Goal: Information Seeking & Learning: Learn about a topic

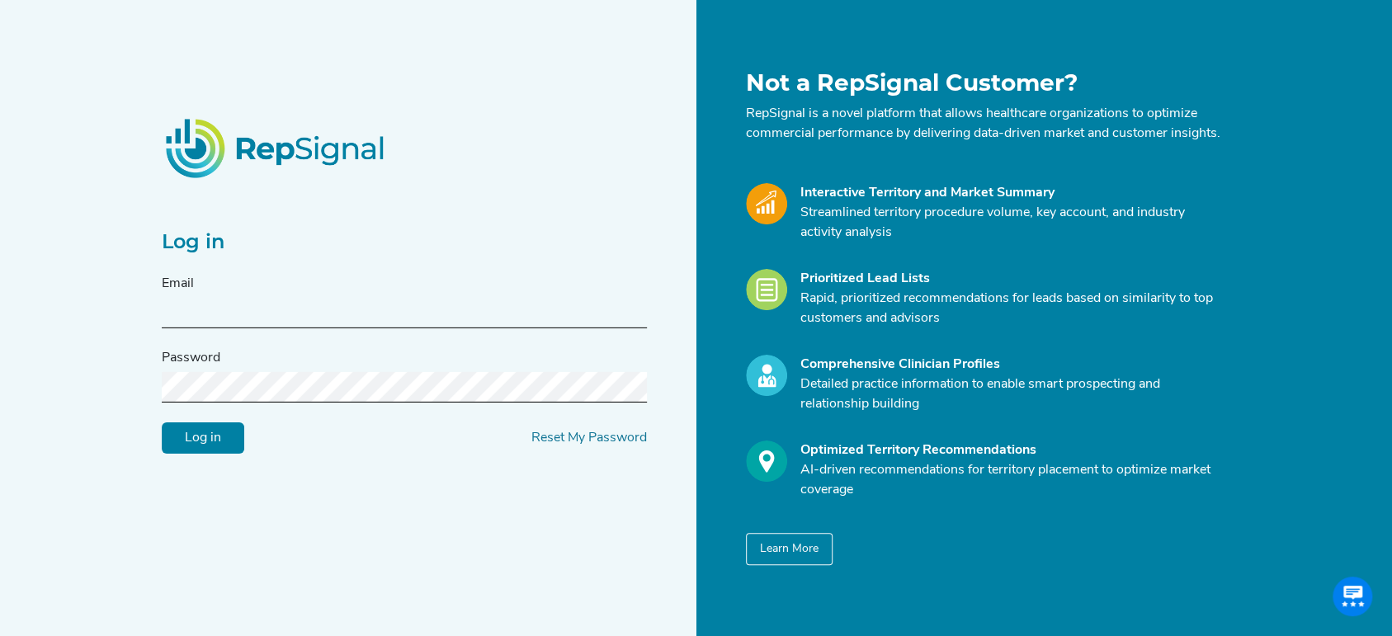
type input "[PERSON_NAME][EMAIL_ADDRESS][DOMAIN_NAME]"
click at [216, 449] on input "Log in" at bounding box center [203, 437] width 83 height 31
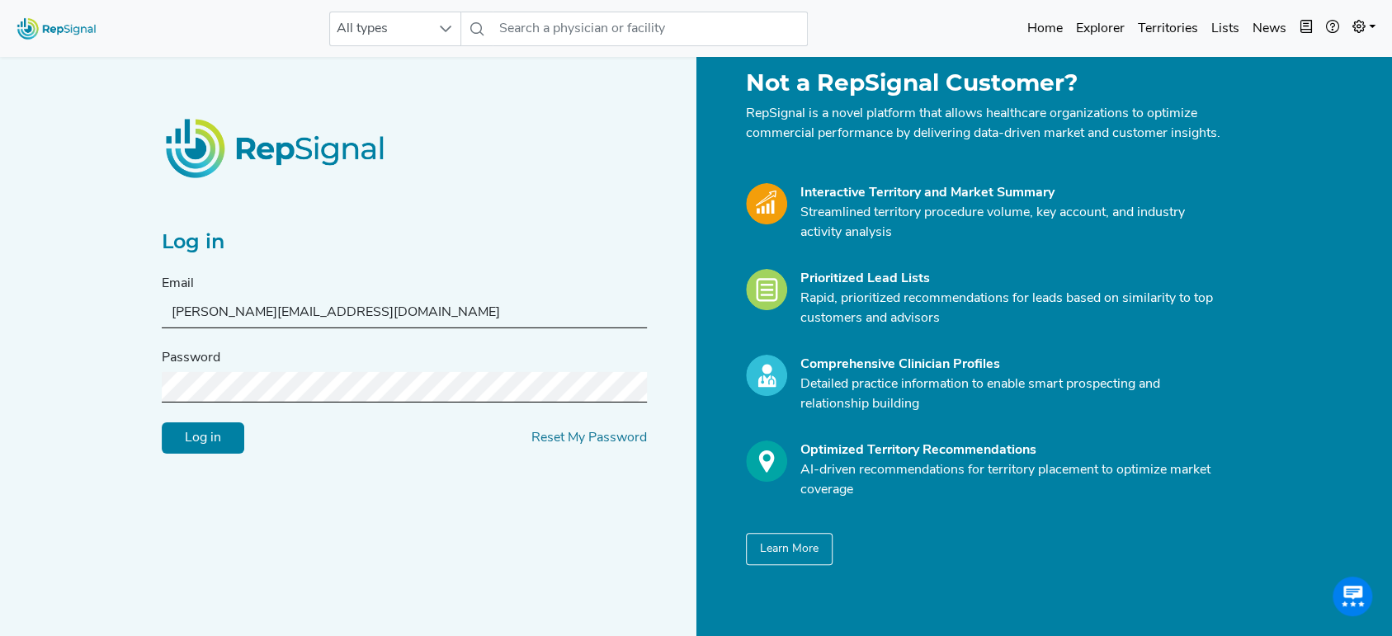
click at [206, 437] on input "Log in" at bounding box center [203, 437] width 83 height 31
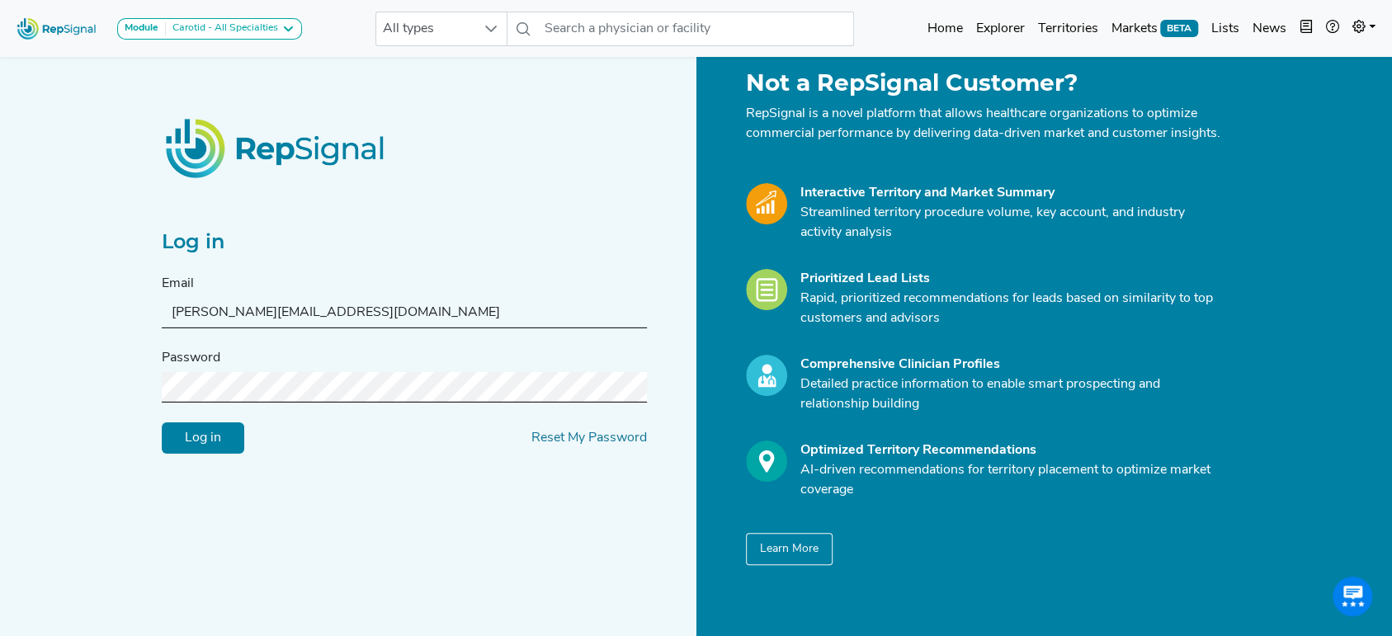
drag, startPoint x: 216, startPoint y: 452, endPoint x: 352, endPoint y: 17, distance: 456.5
click at [216, 452] on input "Log in" at bounding box center [203, 437] width 83 height 31
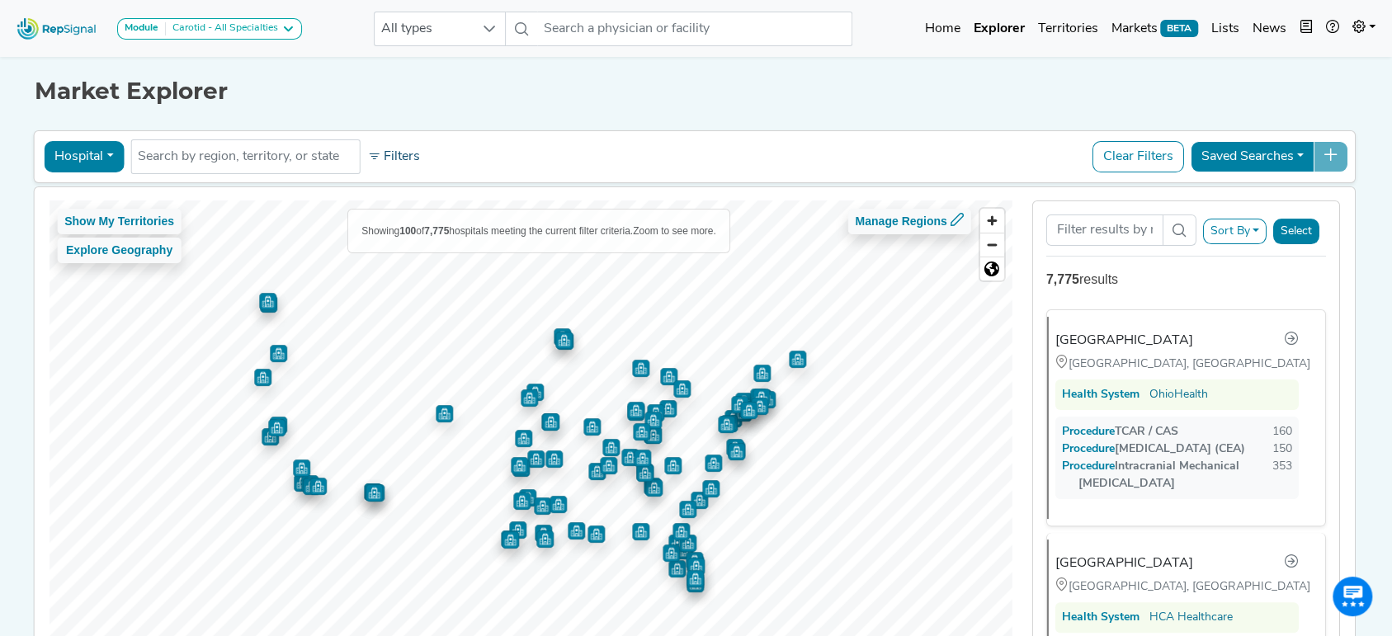
click at [371, 161] on icon at bounding box center [373, 156] width 13 height 13
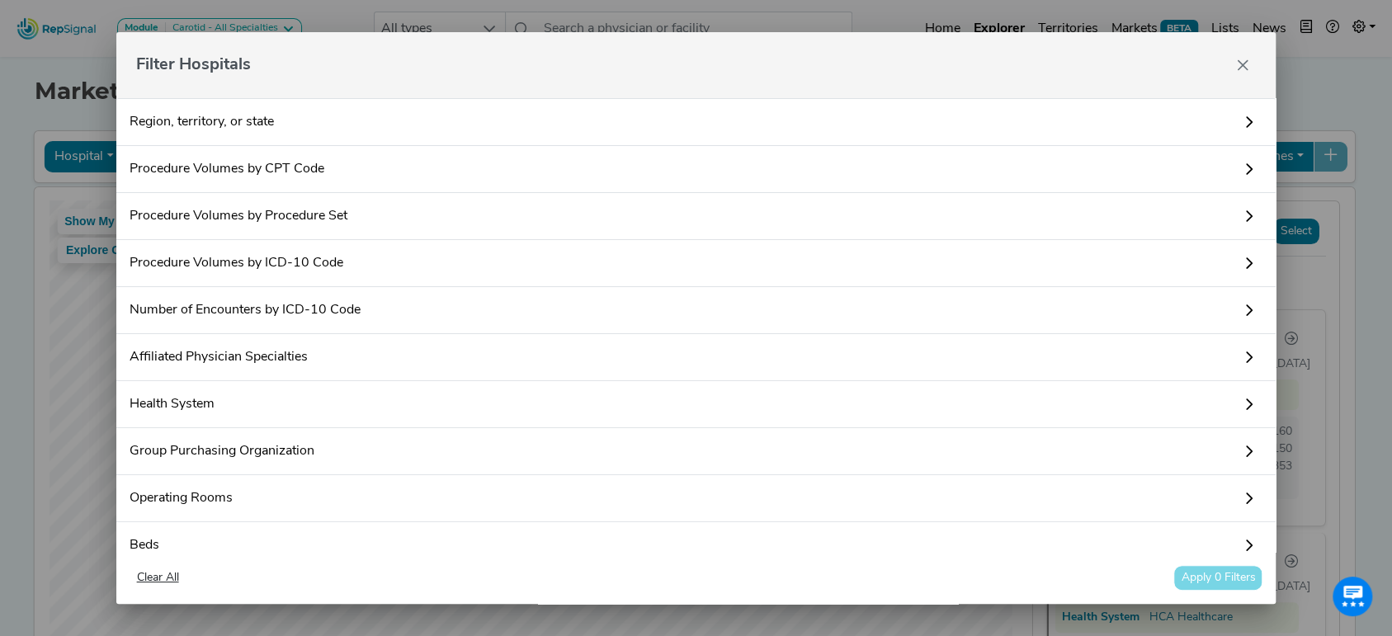
click at [389, 266] on link "Procedure Volumes by ICD-10 Code" at bounding box center [696, 263] width 1160 height 47
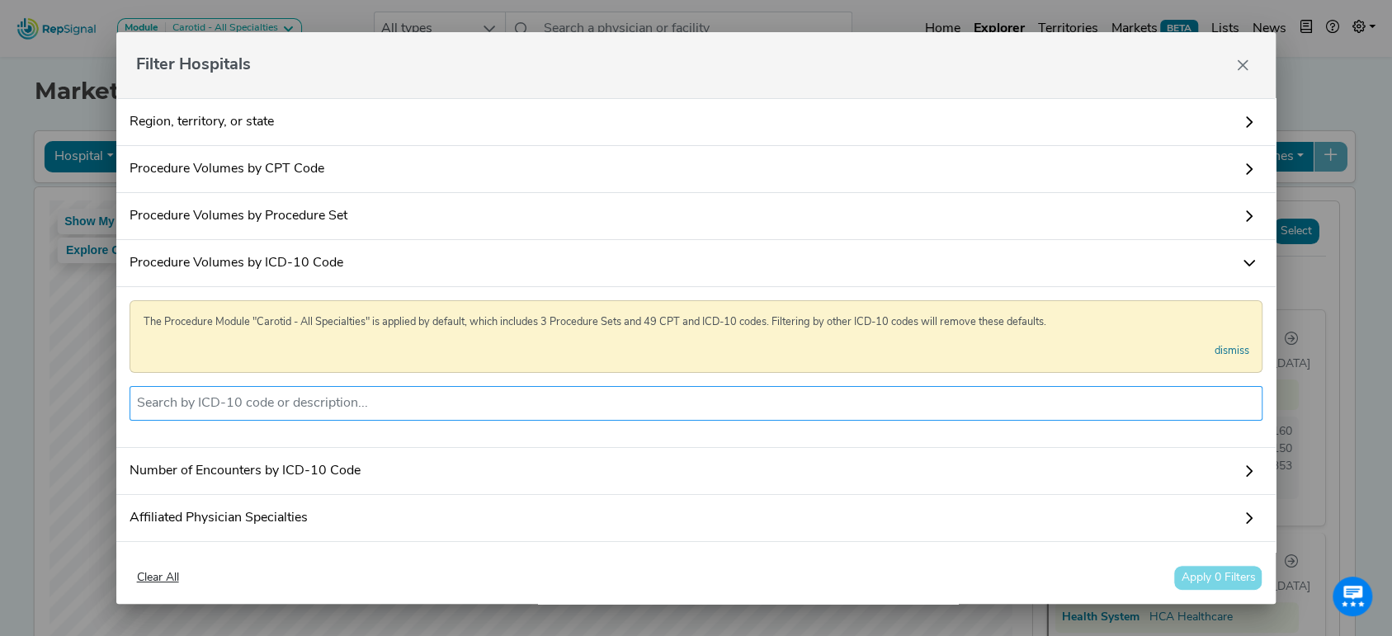
click at [382, 399] on input "text" at bounding box center [696, 404] width 1119 height 20
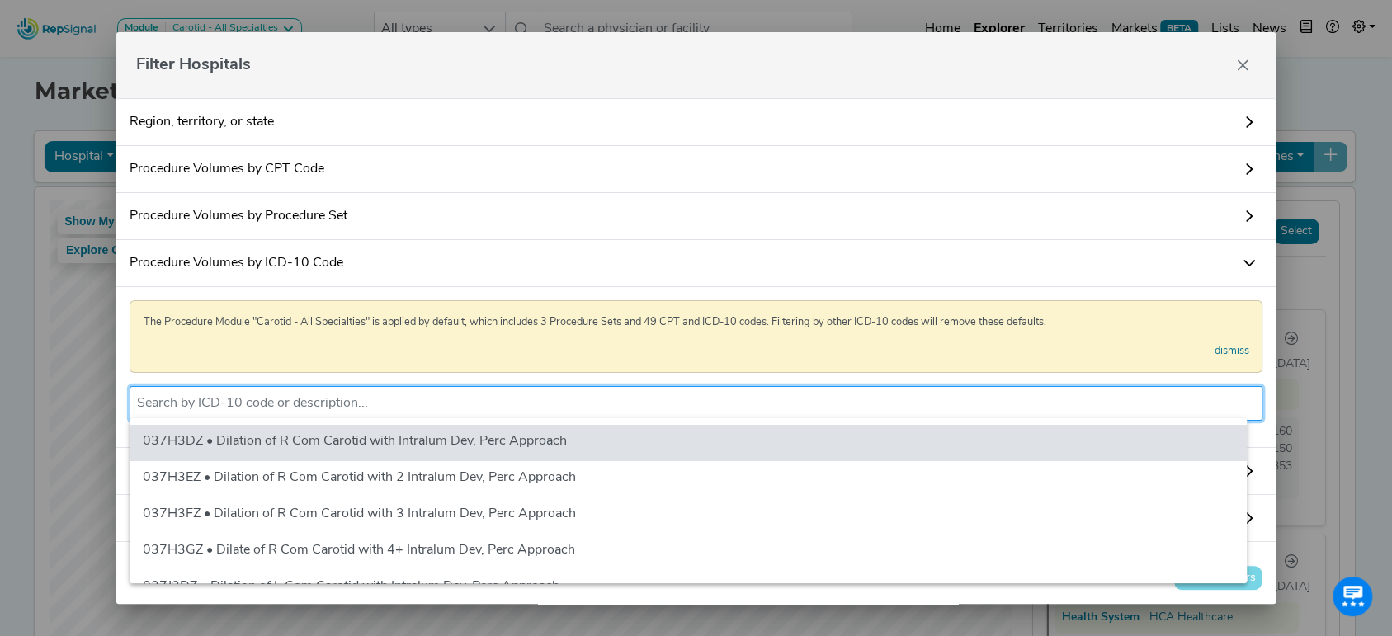
paste input "Z95.2"
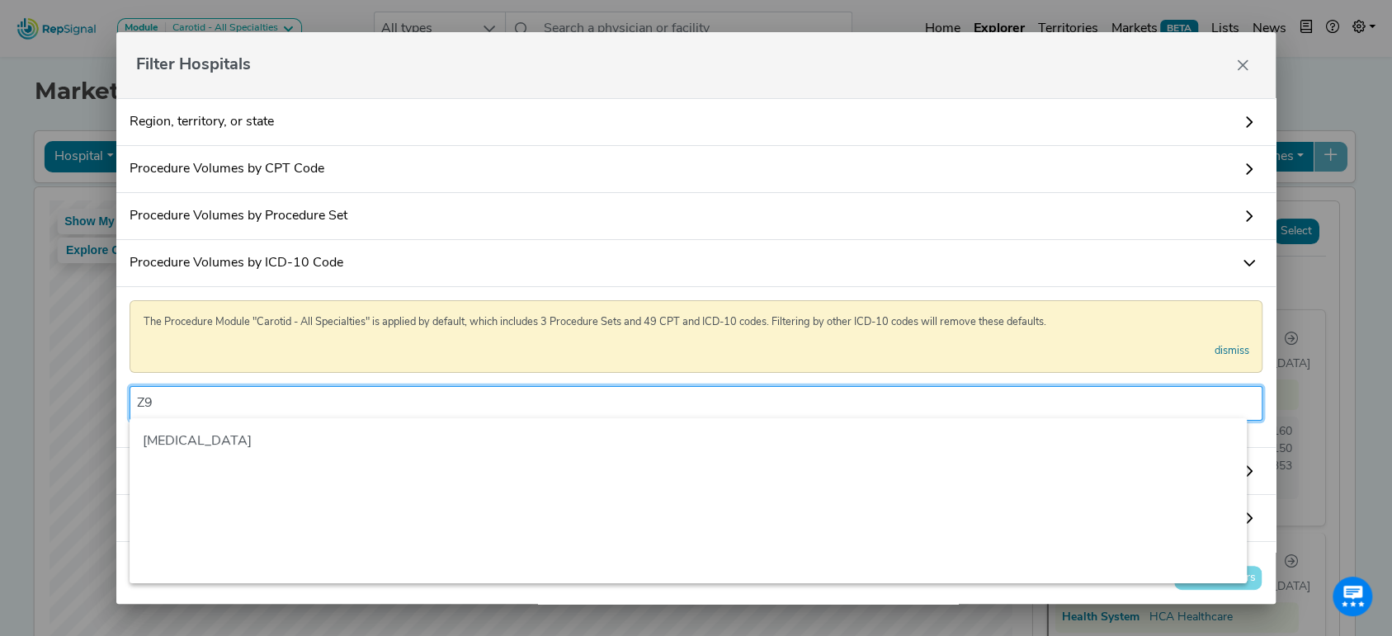
type input "Z"
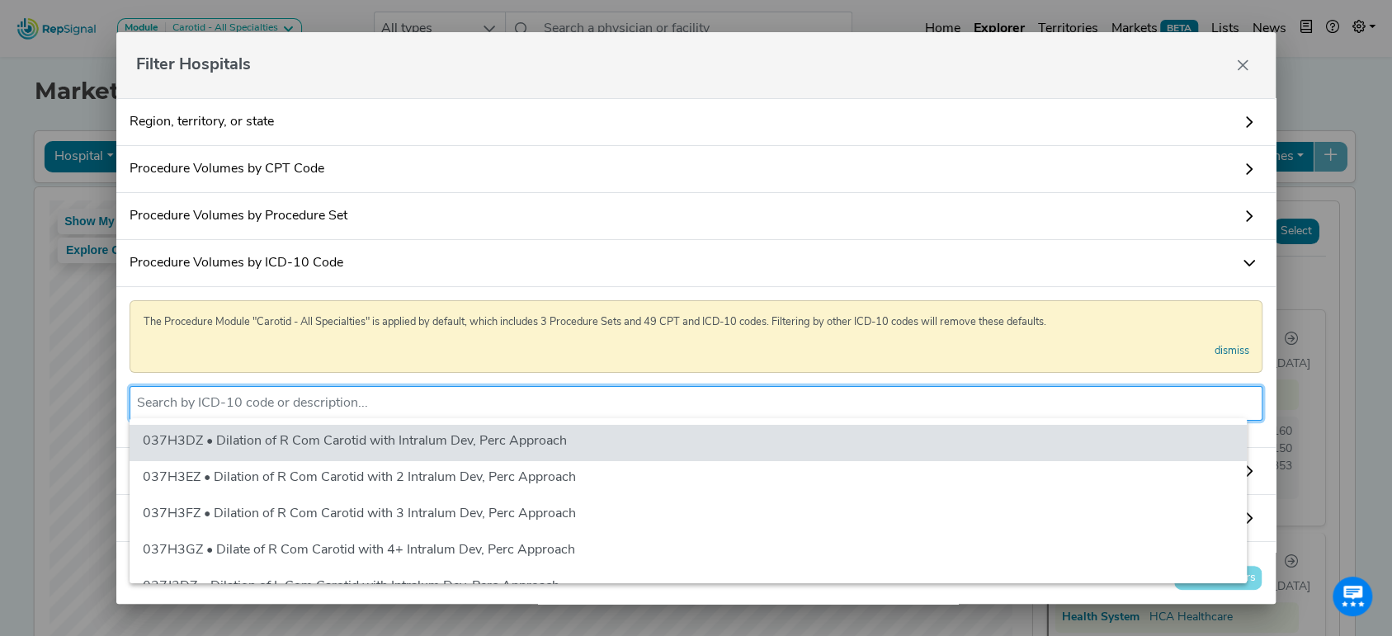
scroll to position [0, 17]
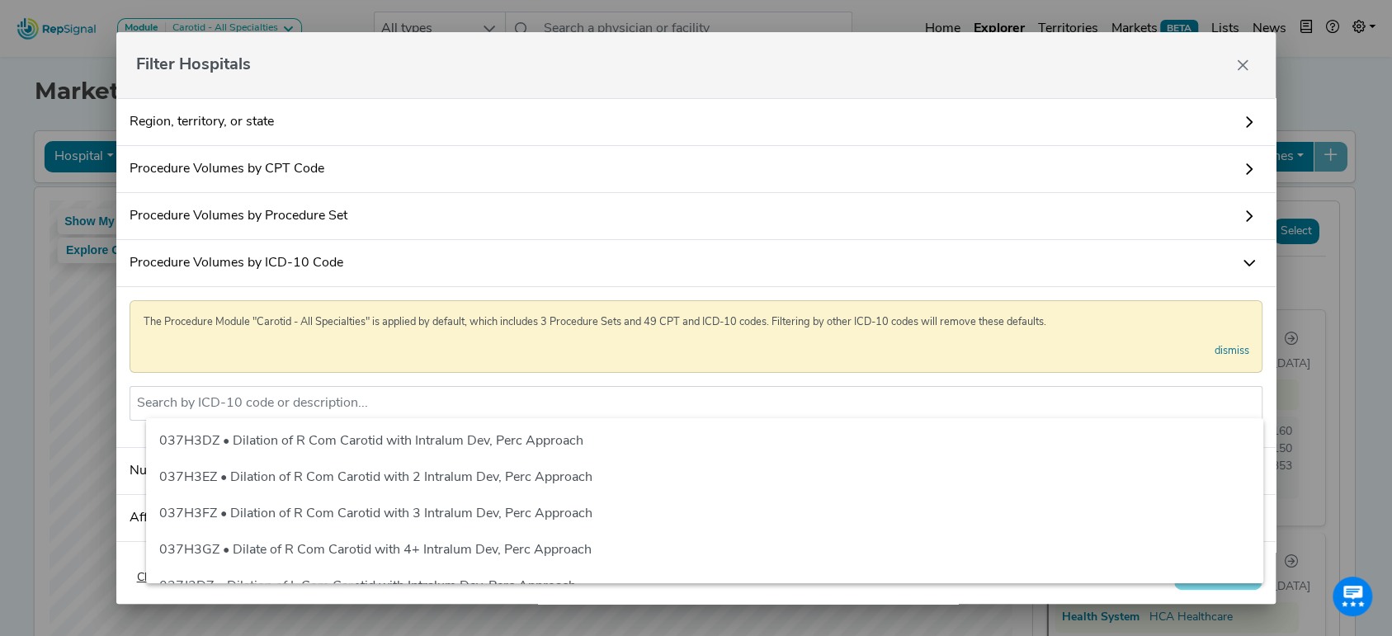
click at [1224, 259] on link "Procedure Volumes by ICD-10 Code" at bounding box center [696, 263] width 1160 height 47
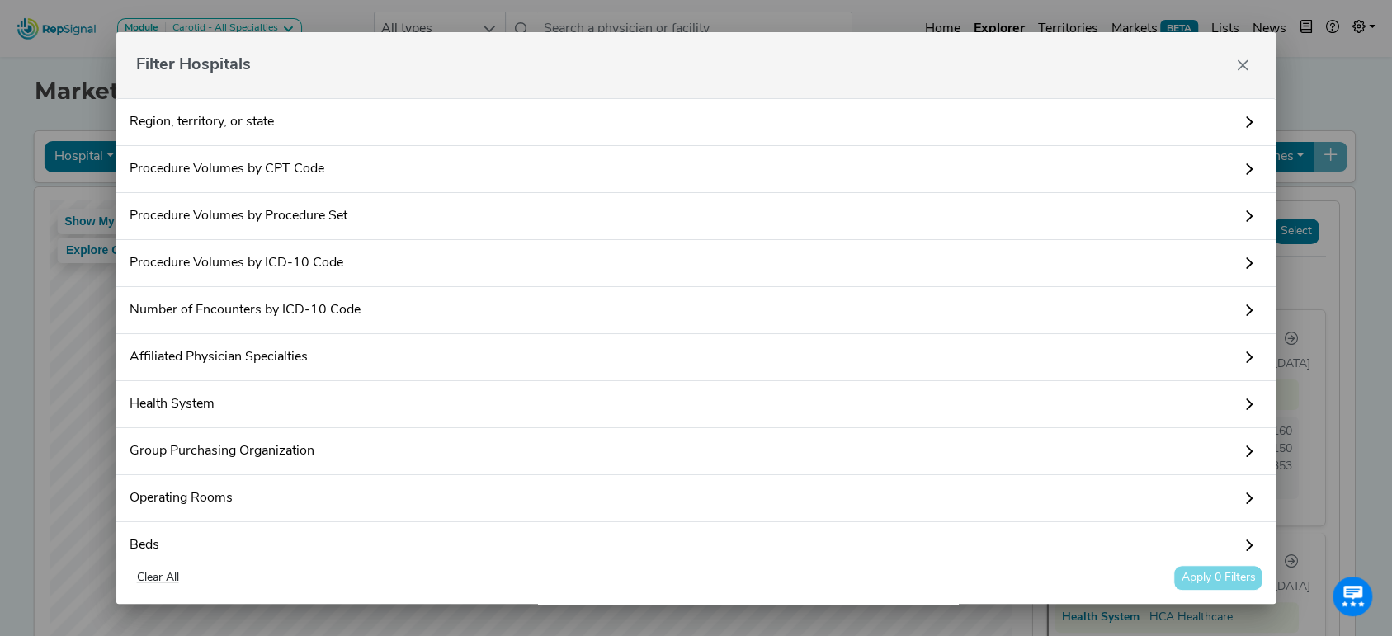
click at [1223, 312] on link "Number of Encounters by ICD-10 Code" at bounding box center [696, 310] width 1160 height 47
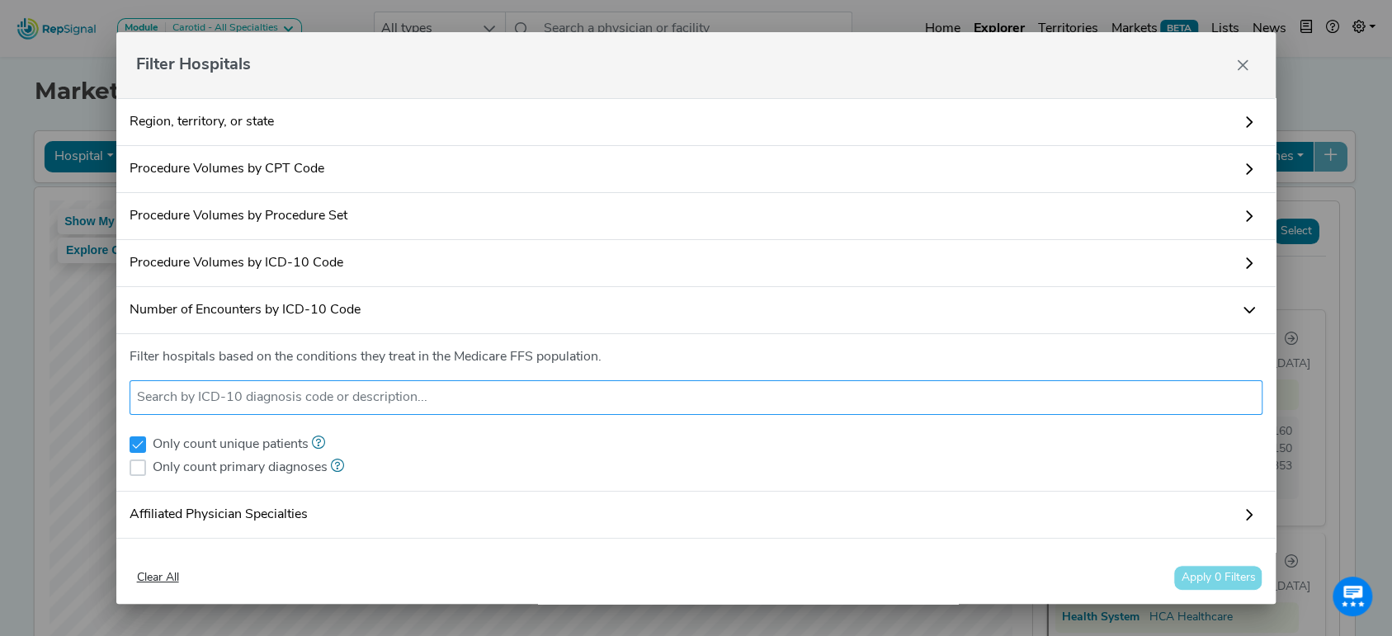
click at [743, 399] on input "text" at bounding box center [696, 398] width 1119 height 20
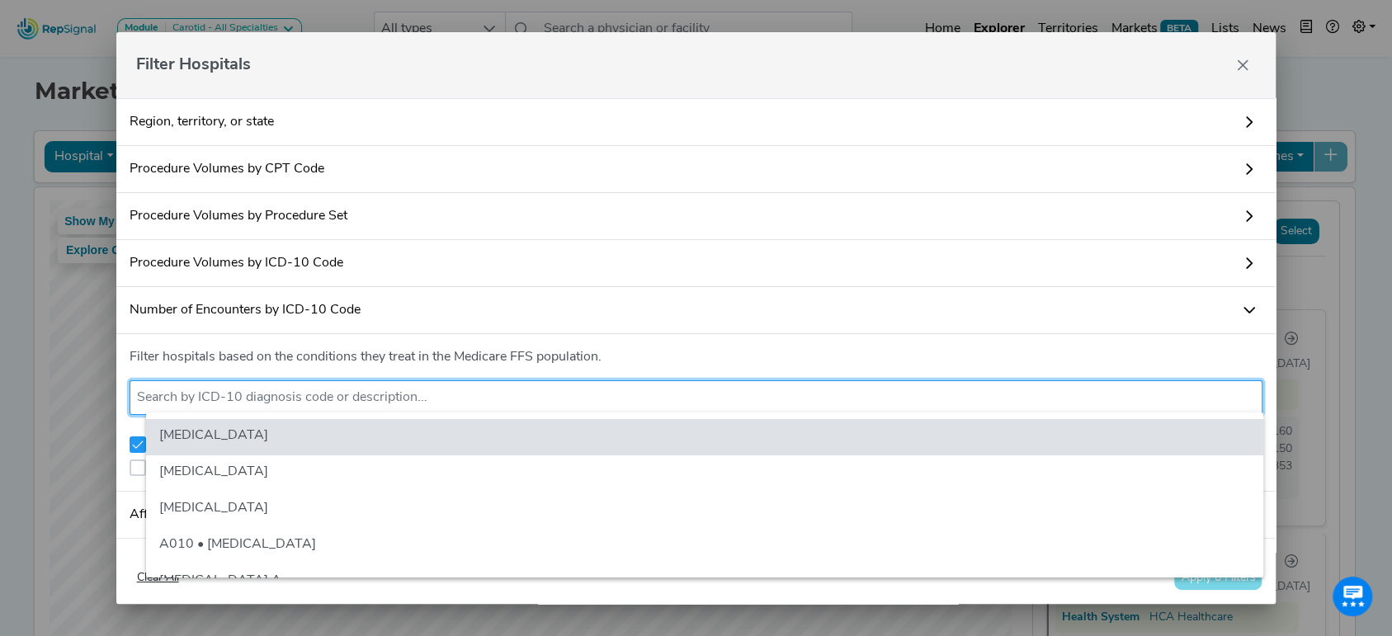
paste input "T82.01xA"
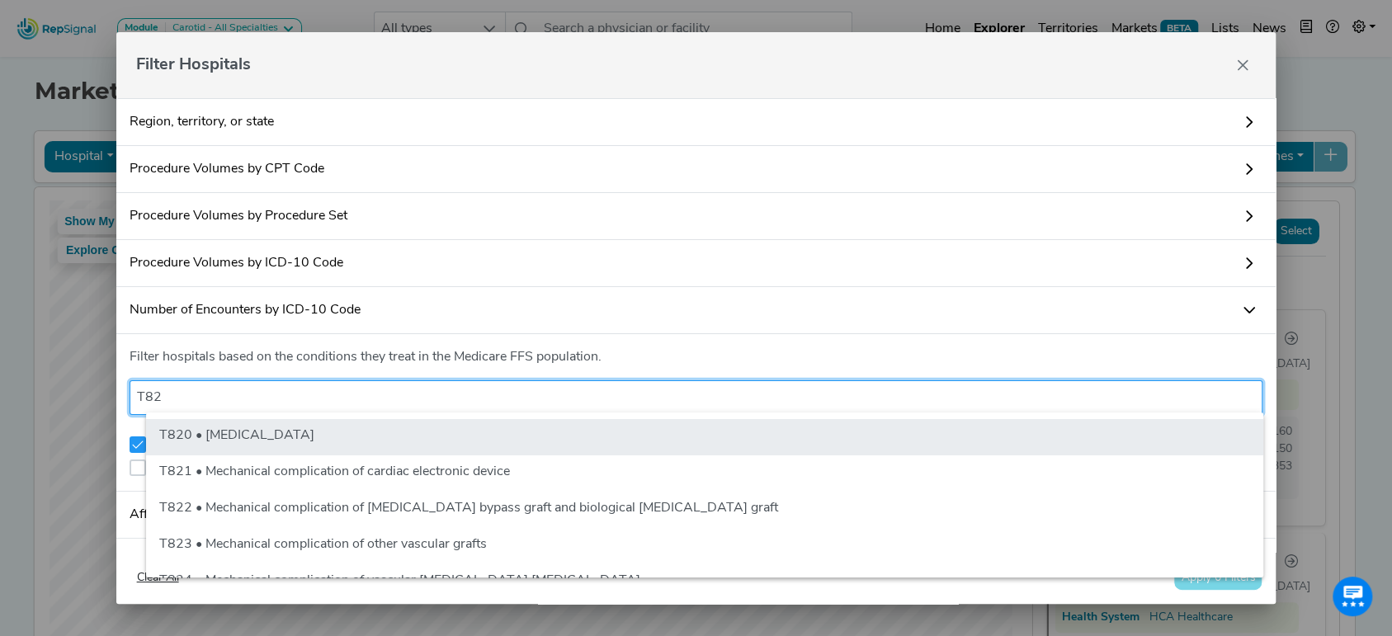
type input "T82"
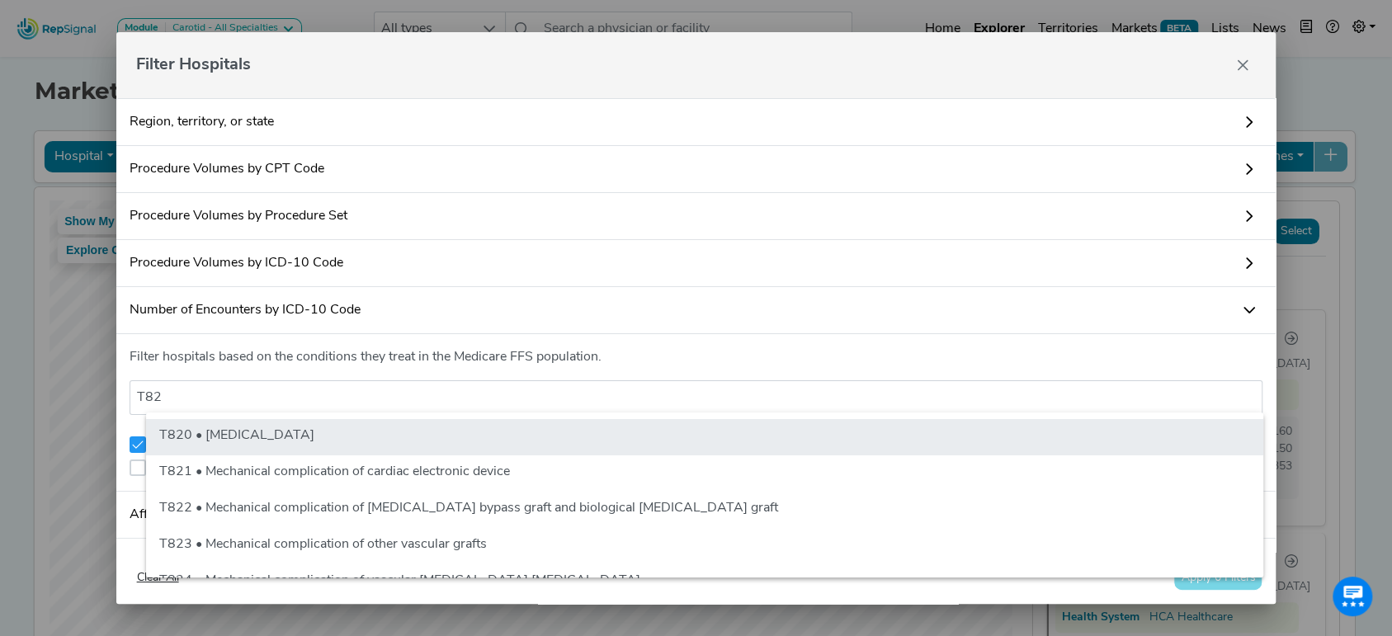
click at [413, 437] on li "T820 • [MEDICAL_DATA]" at bounding box center [704, 437] width 1117 height 36
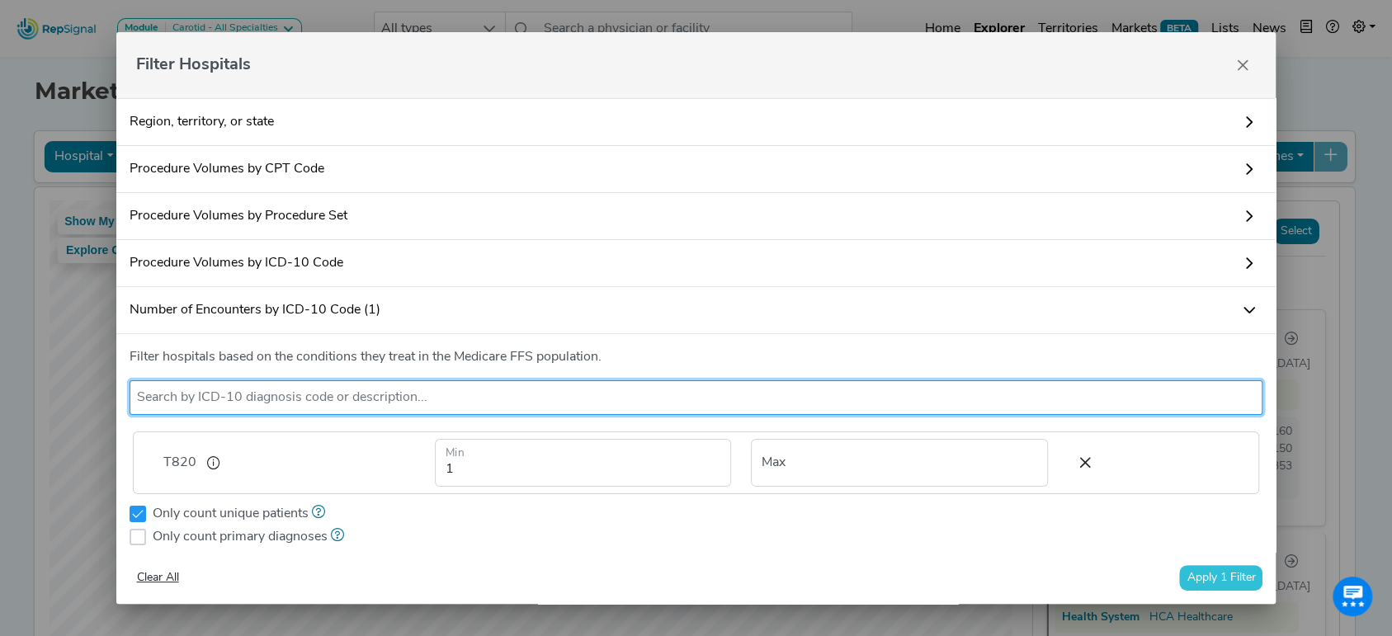
click at [281, 407] on li at bounding box center [696, 398] width 1119 height 26
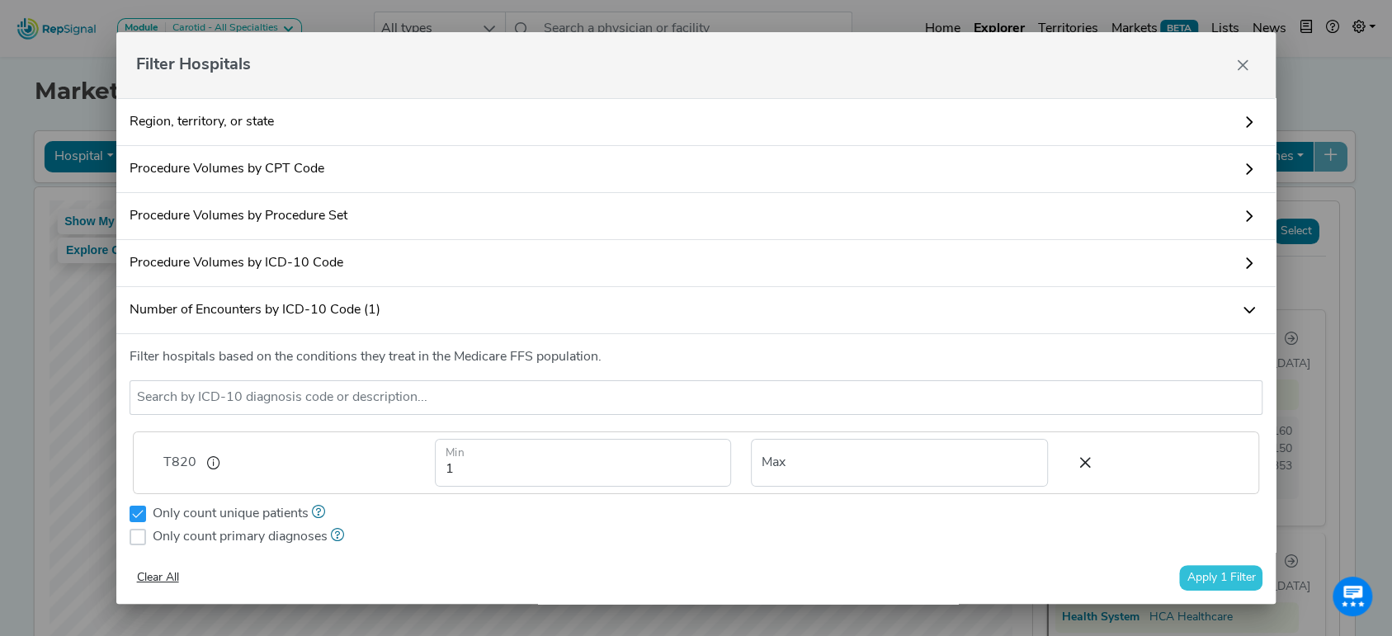
click at [1205, 588] on button "Apply 1 Filter" at bounding box center [1220, 578] width 83 height 26
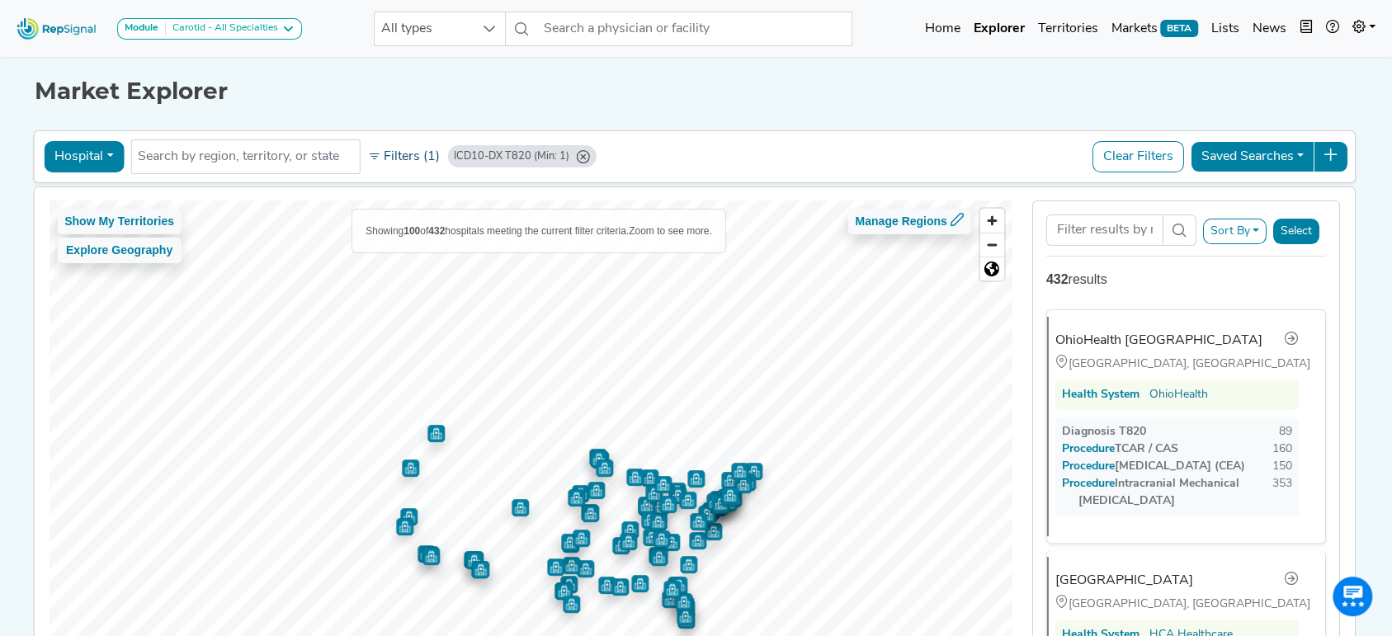
click at [363, 157] on button "Filters (1)" at bounding box center [403, 157] width 81 height 28
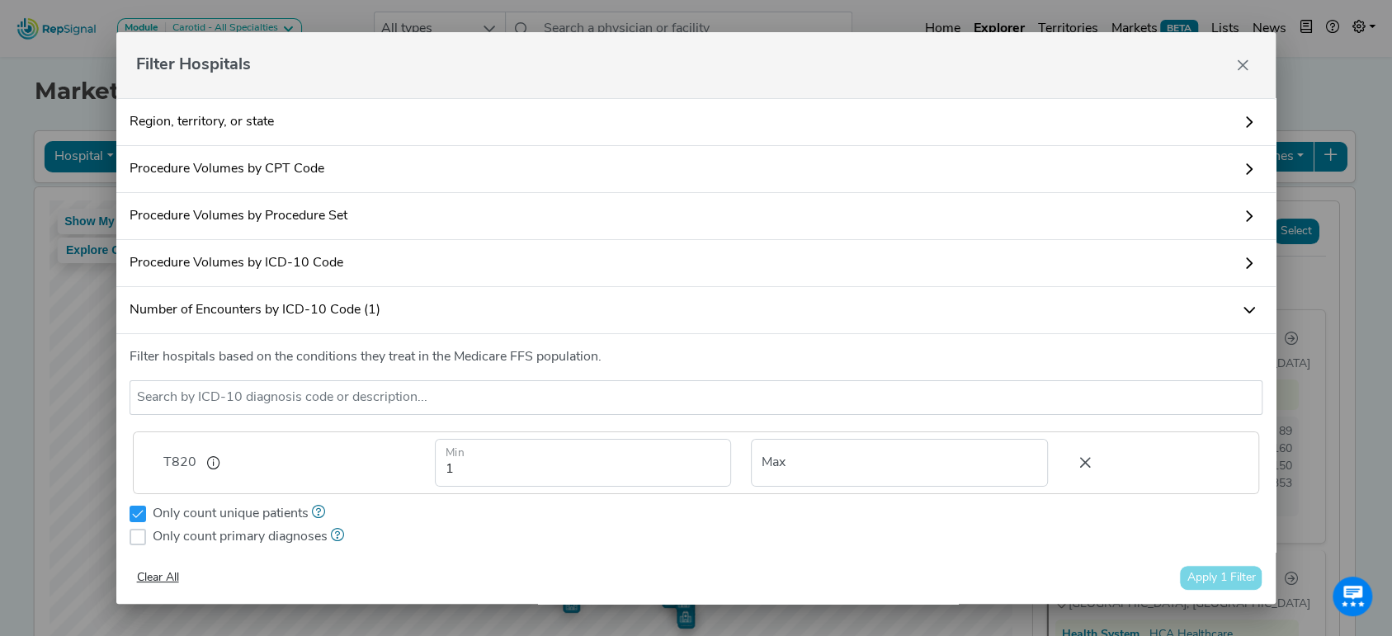
click at [1068, 467] on icon at bounding box center [1085, 463] width 35 height 25
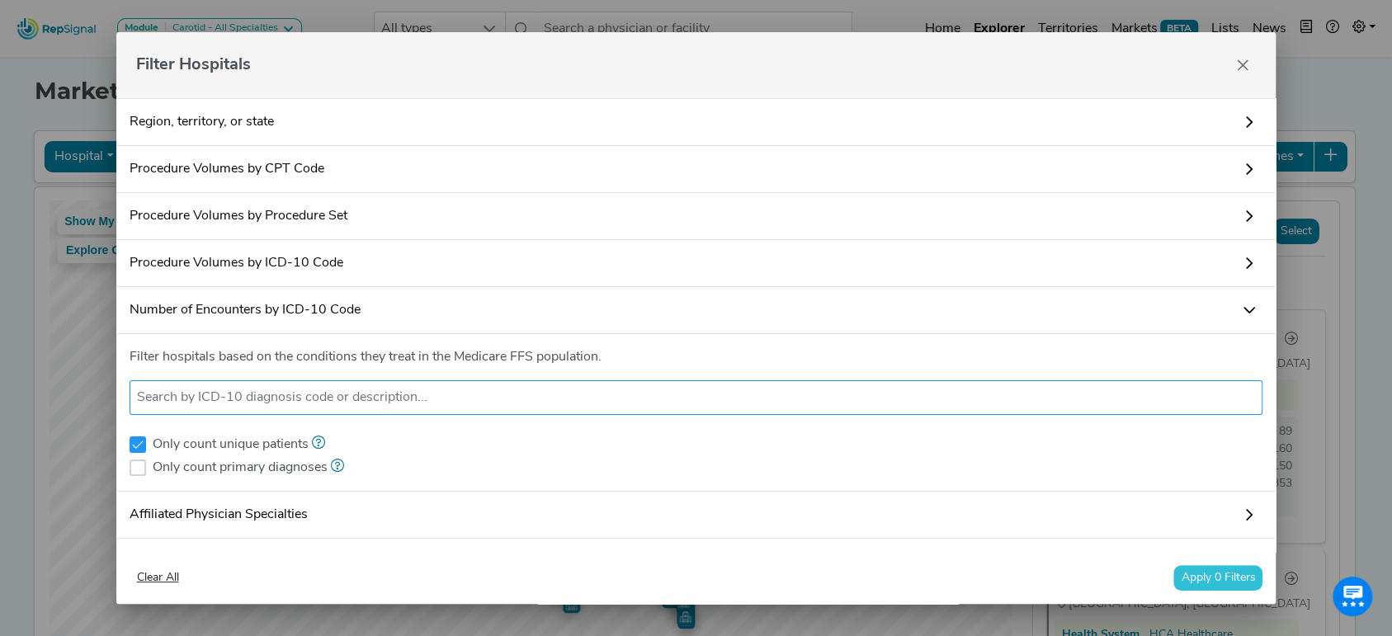
click at [414, 388] on input "text" at bounding box center [696, 398] width 1119 height 20
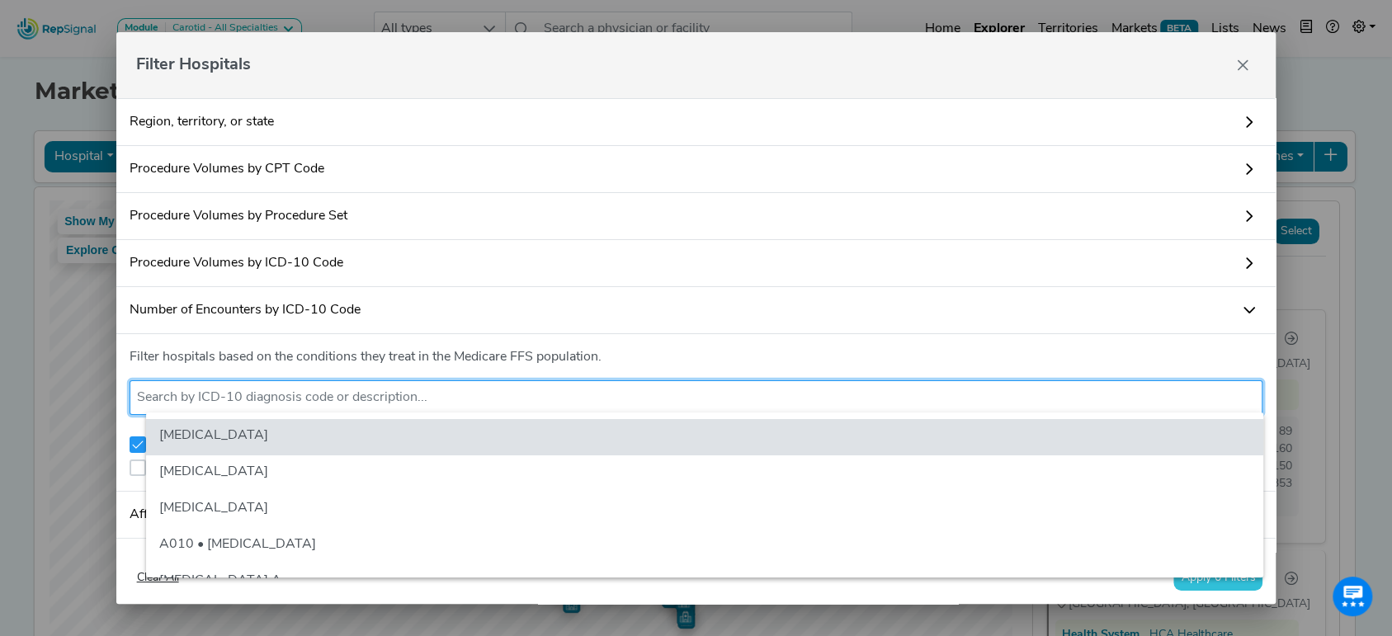
paste input "02RF38Z"
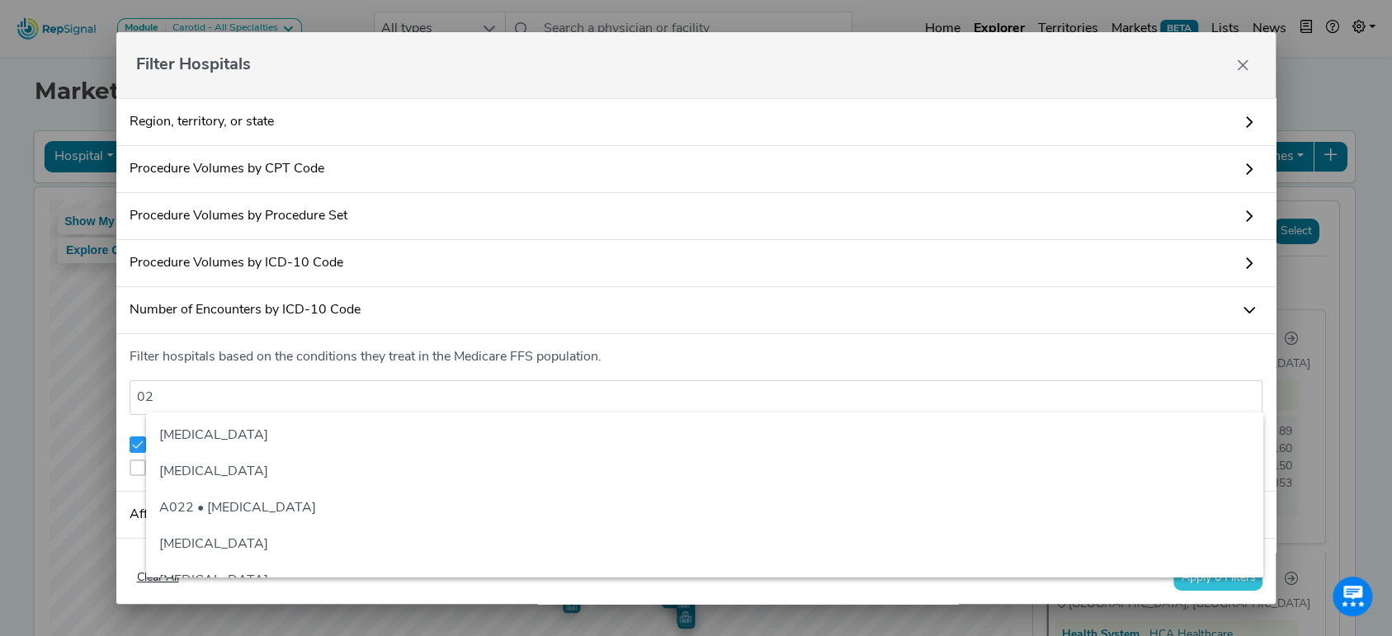
click at [1200, 315] on link "Number of Encounters by ICD-10 Code" at bounding box center [696, 310] width 1160 height 47
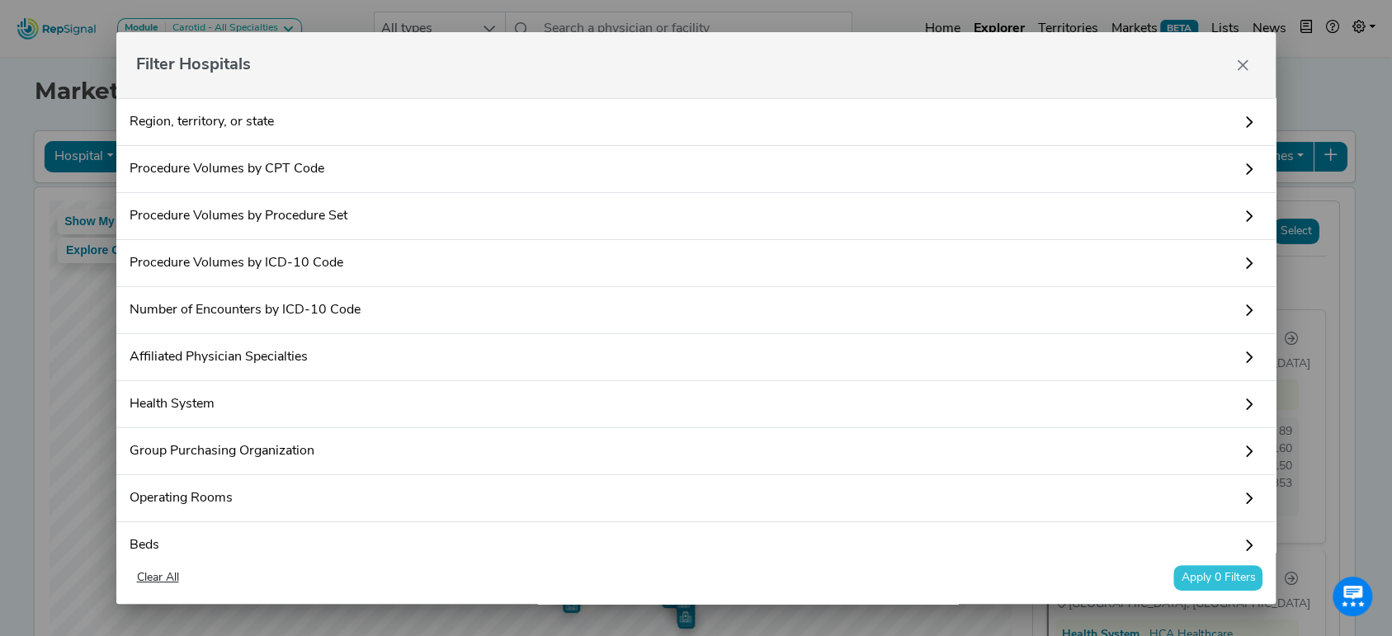
click at [360, 317] on link "Number of Encounters by ICD-10 Code" at bounding box center [696, 310] width 1160 height 47
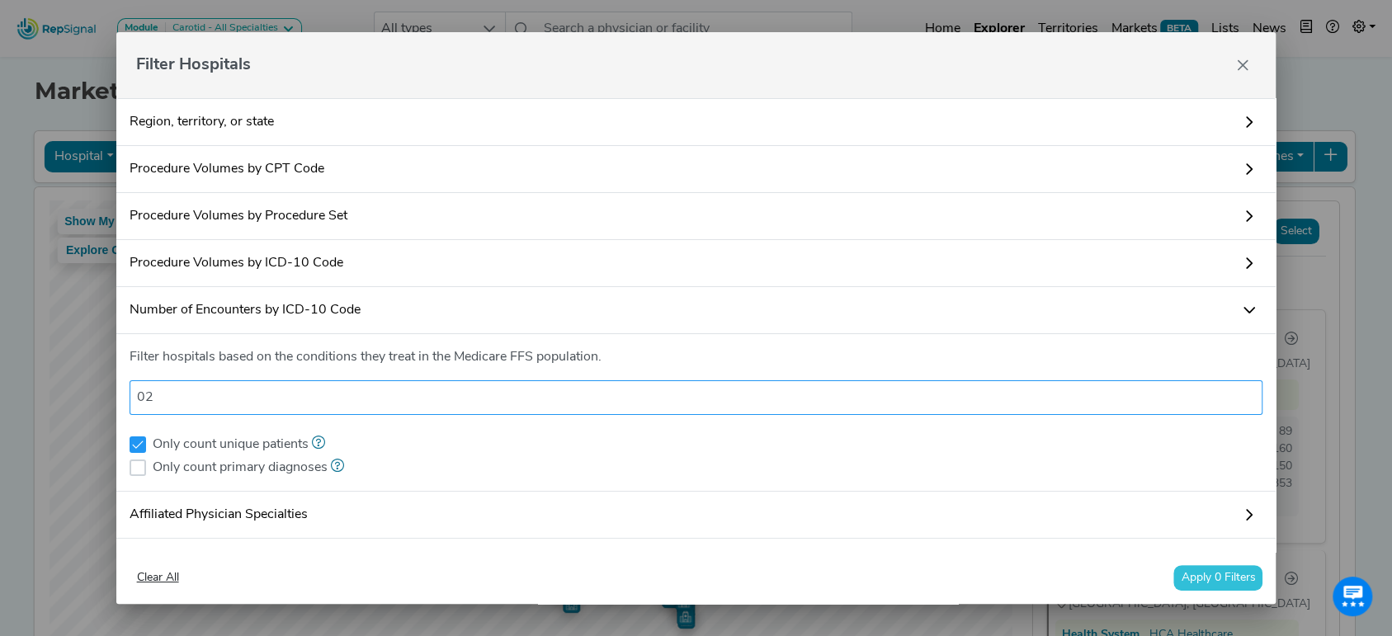
click at [363, 388] on input "02" at bounding box center [696, 398] width 1119 height 20
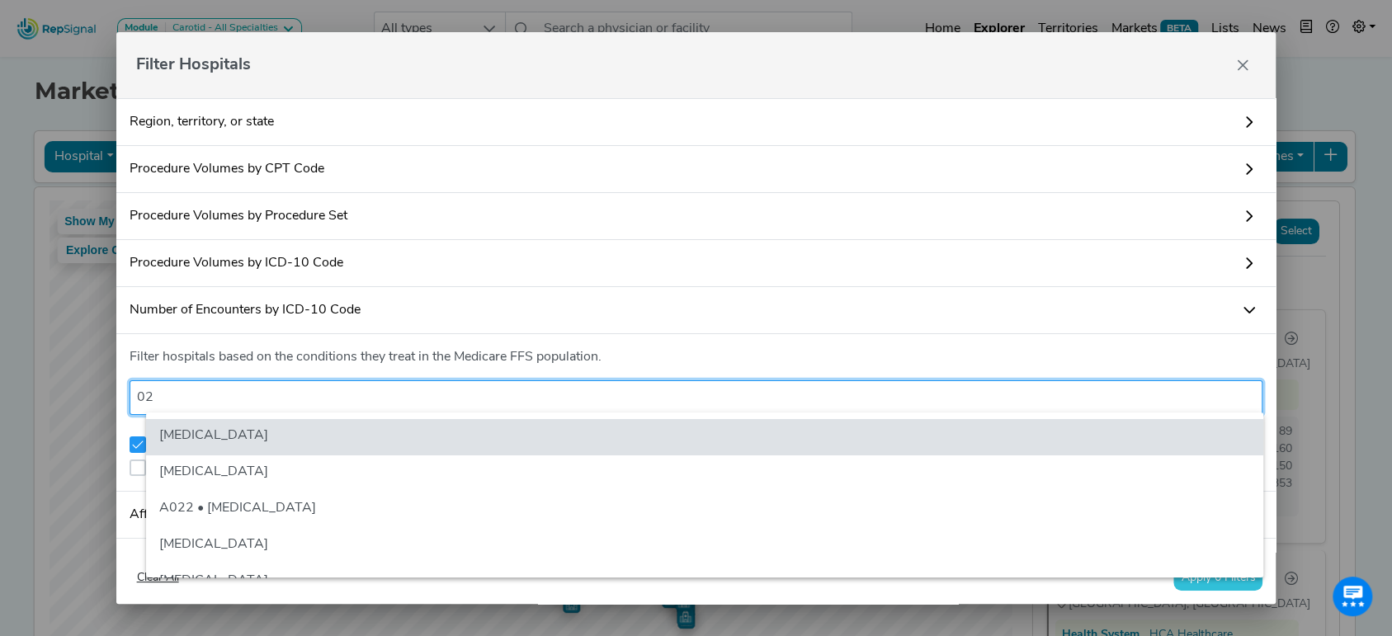
type input "0"
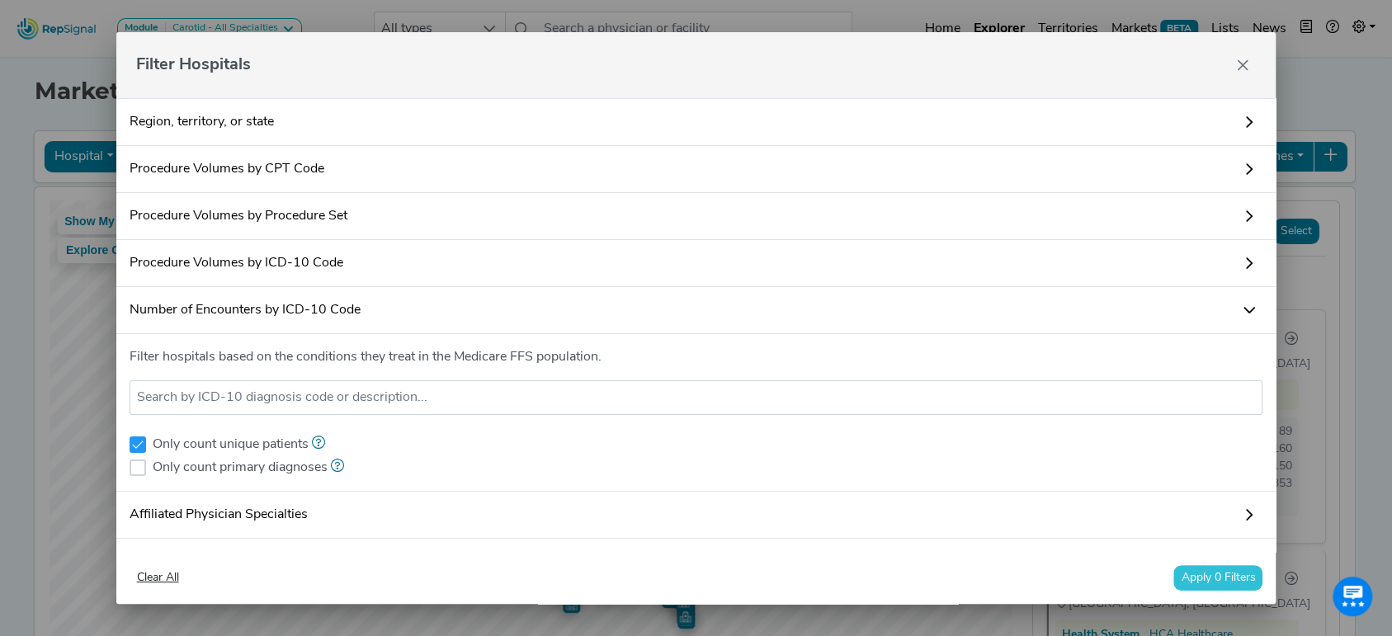
click at [983, 274] on link "Procedure Volumes by ICD-10 Code" at bounding box center [696, 263] width 1160 height 47
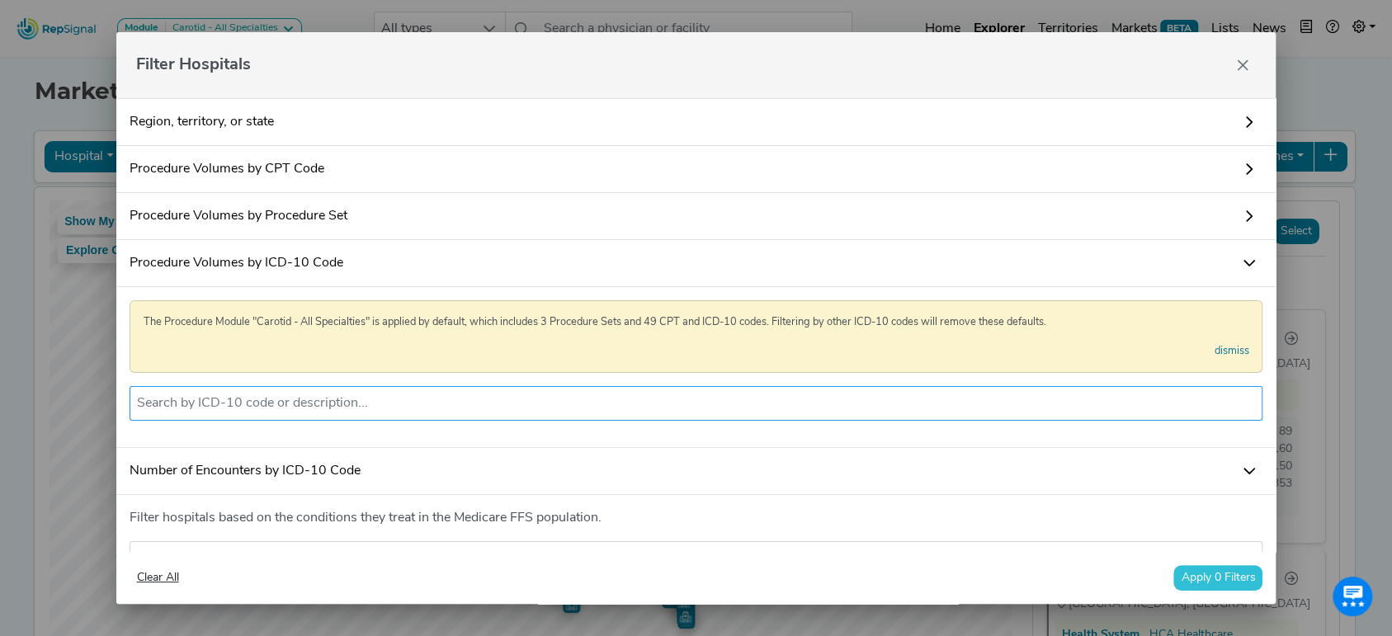
click at [655, 408] on input "text" at bounding box center [696, 404] width 1119 height 20
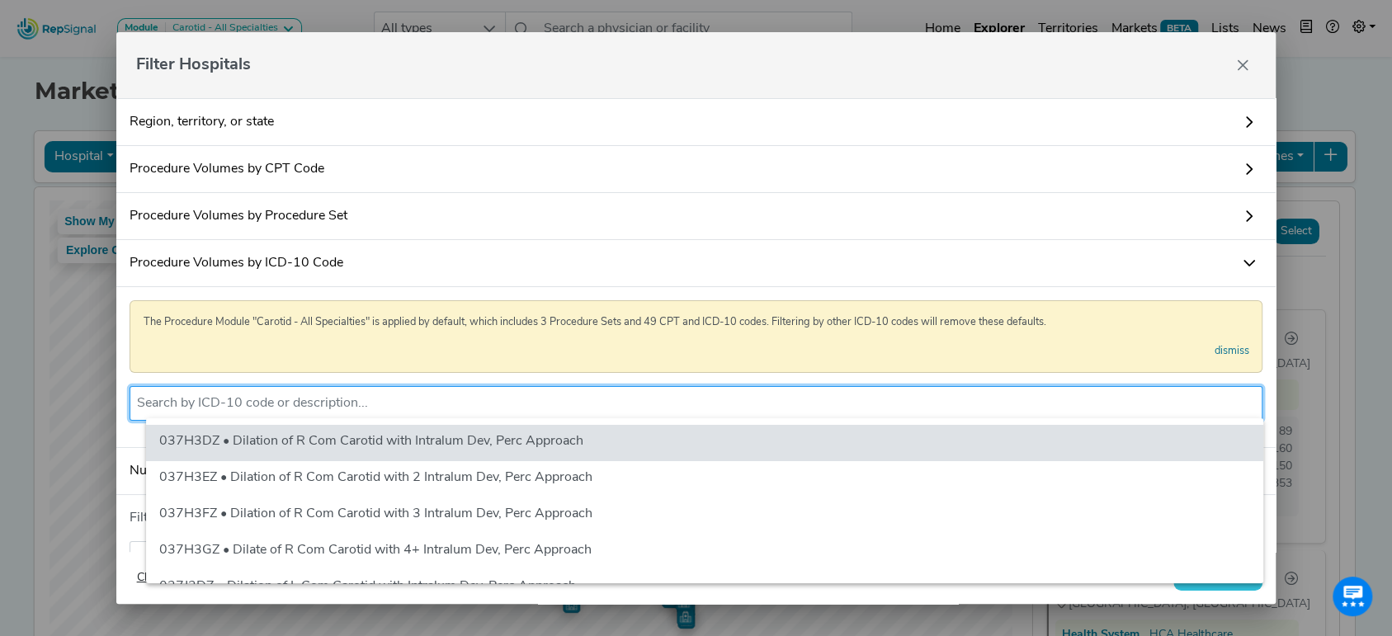
paste input "02RF38Z"
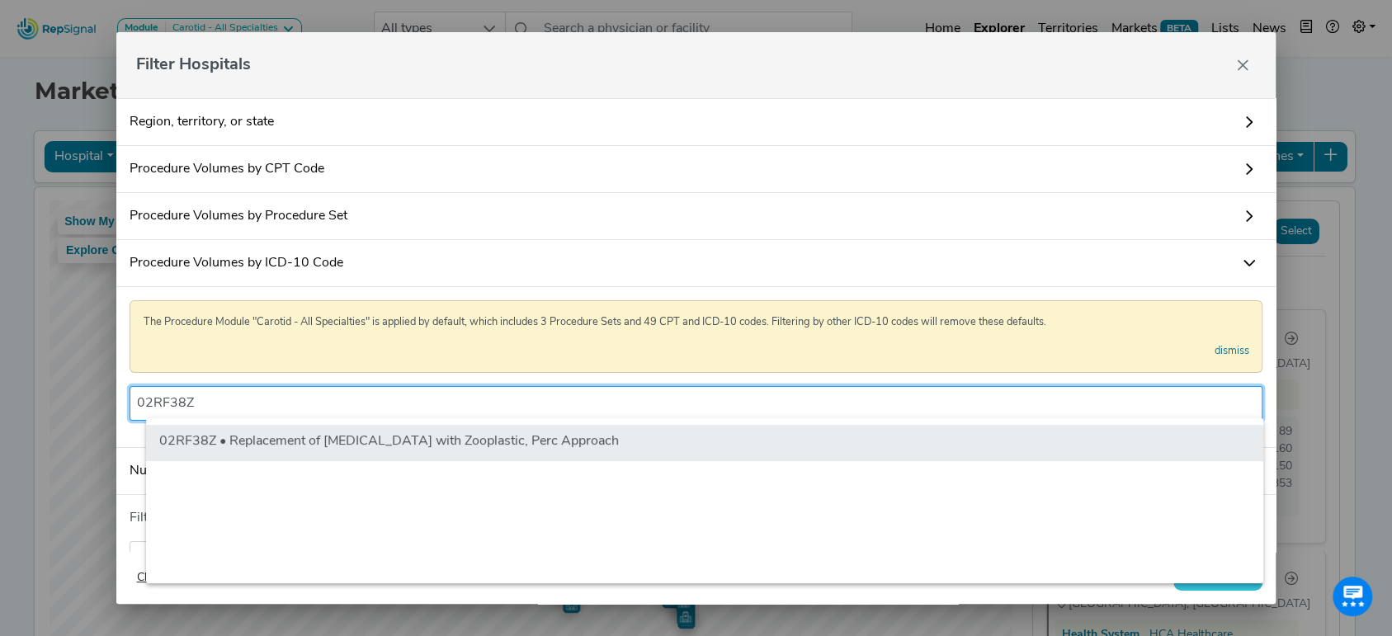
type input "02RF38Z"
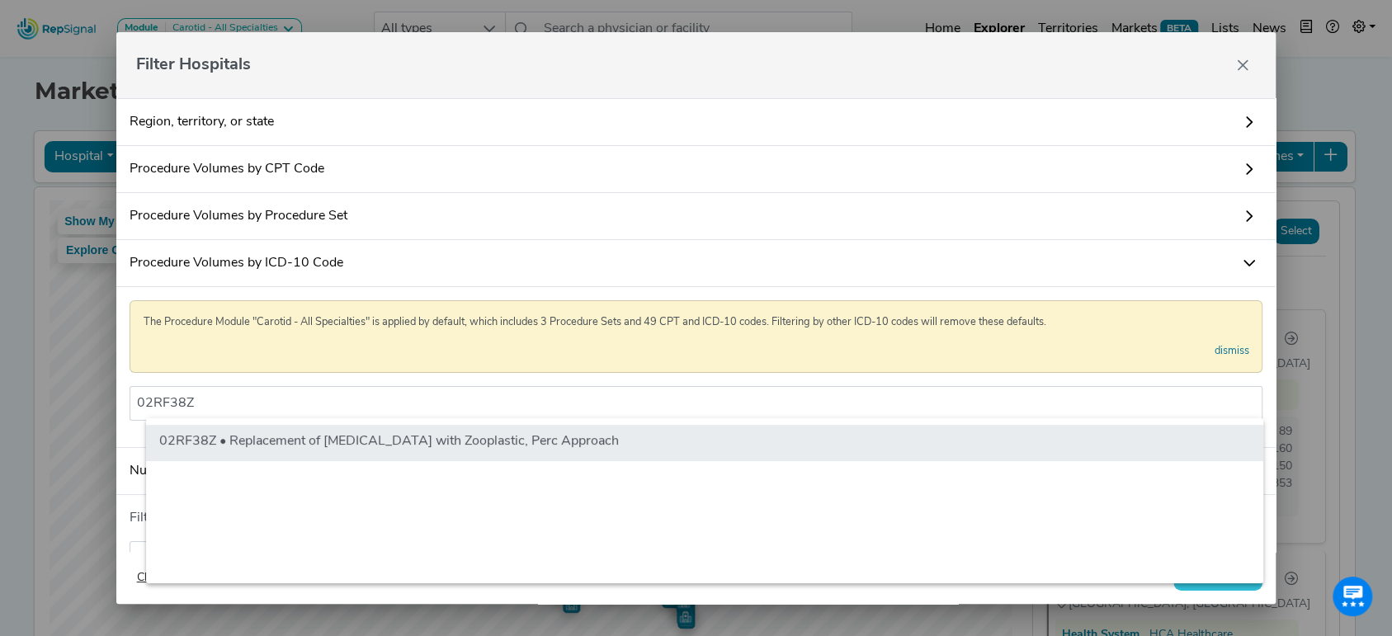
click at [425, 437] on li "02RF38Z • Replacement of [MEDICAL_DATA] with Zooplastic, Perc Approach" at bounding box center [704, 443] width 1117 height 36
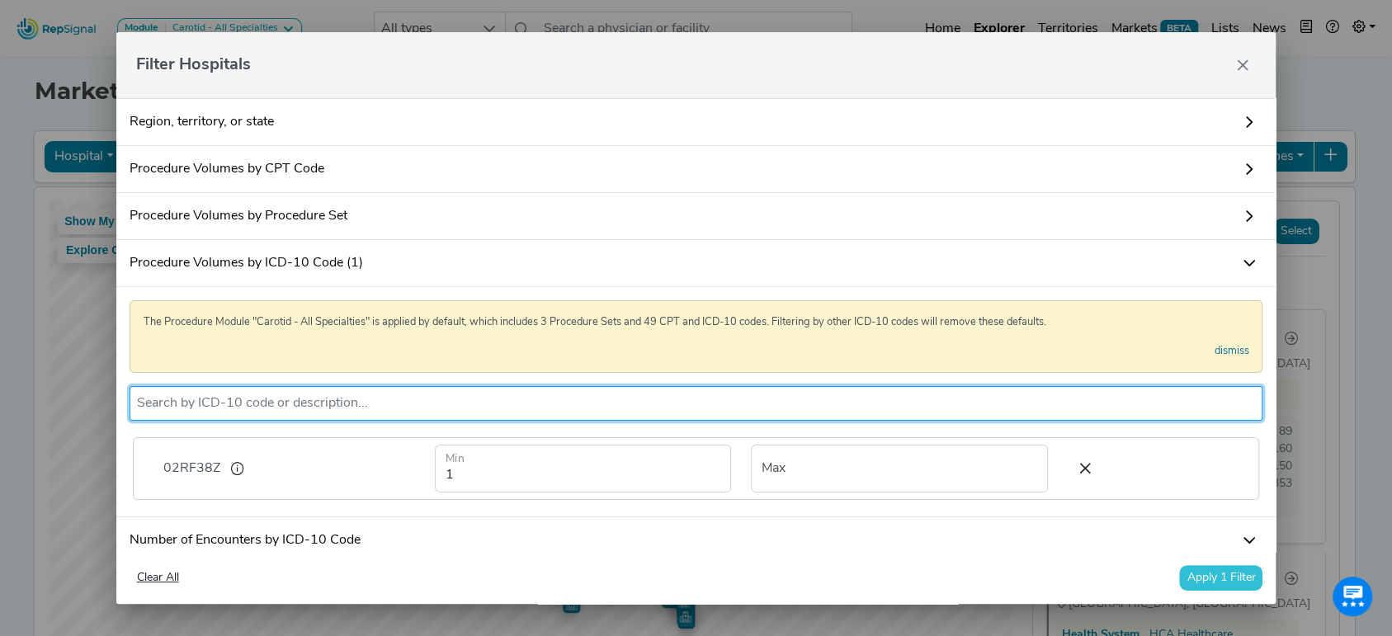
click at [1209, 569] on button "Apply 1 Filter" at bounding box center [1220, 578] width 83 height 26
